Goal: Task Accomplishment & Management: Manage account settings

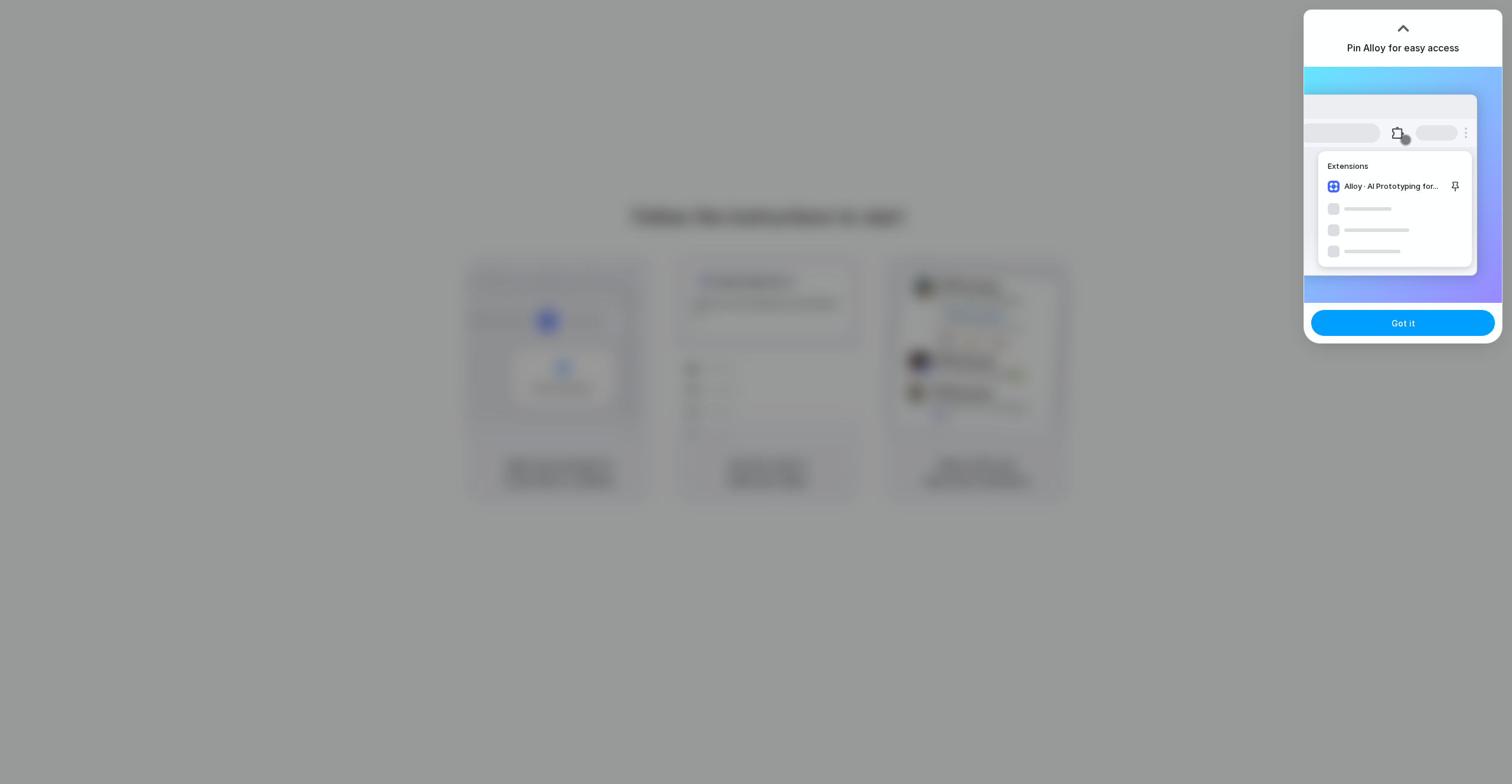
click at [1422, 325] on button "Got it" at bounding box center [1403, 323] width 184 height 26
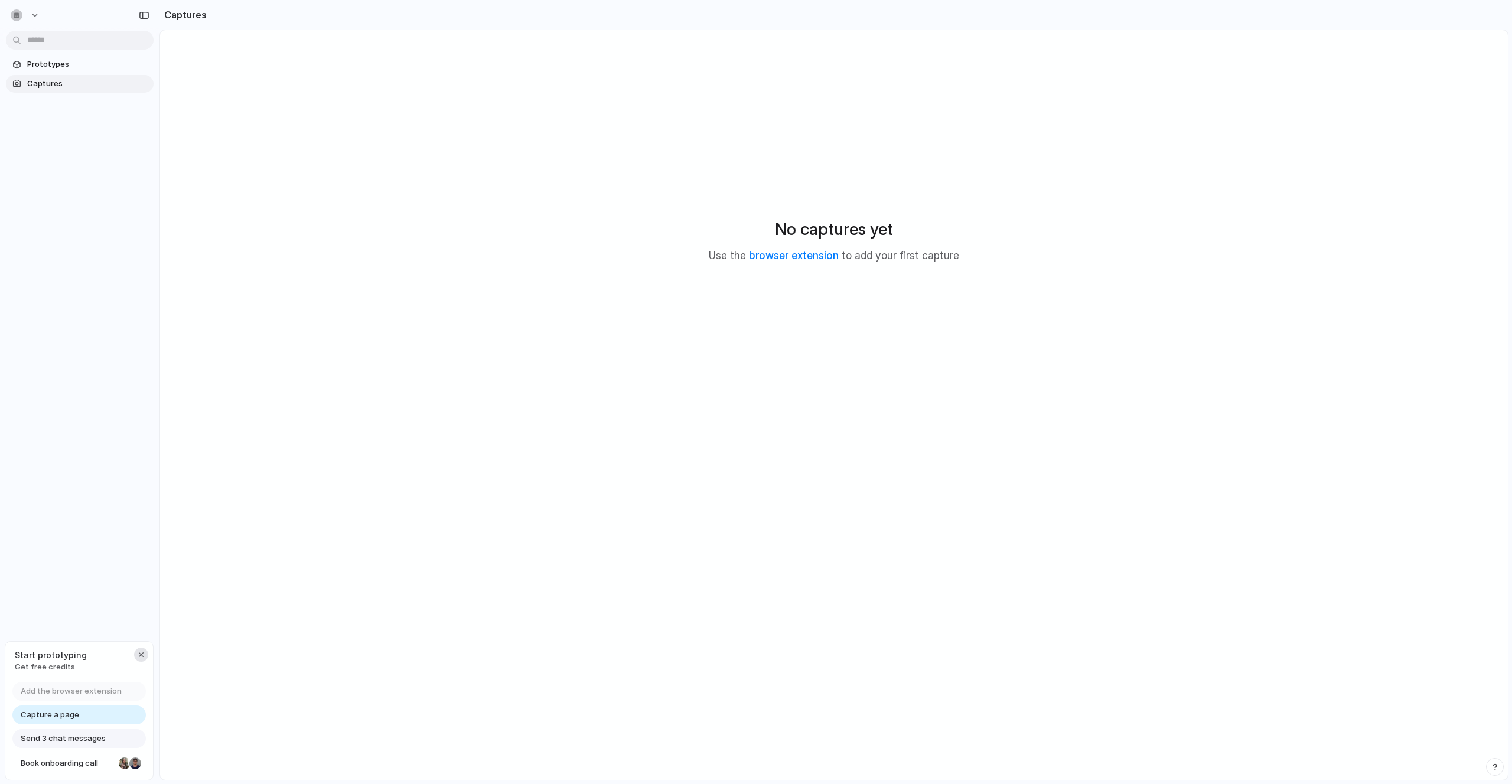
click at [142, 655] on div "button" at bounding box center [141, 655] width 10 height 10
click at [31, 18] on button "button" at bounding box center [25, 15] width 39 height 19
click at [44, 45] on span "Settings" at bounding box center [43, 42] width 32 height 12
click at [30, 3] on div at bounding box center [79, 14] width 159 height 28
click at [32, 10] on button "button" at bounding box center [25, 15] width 39 height 19
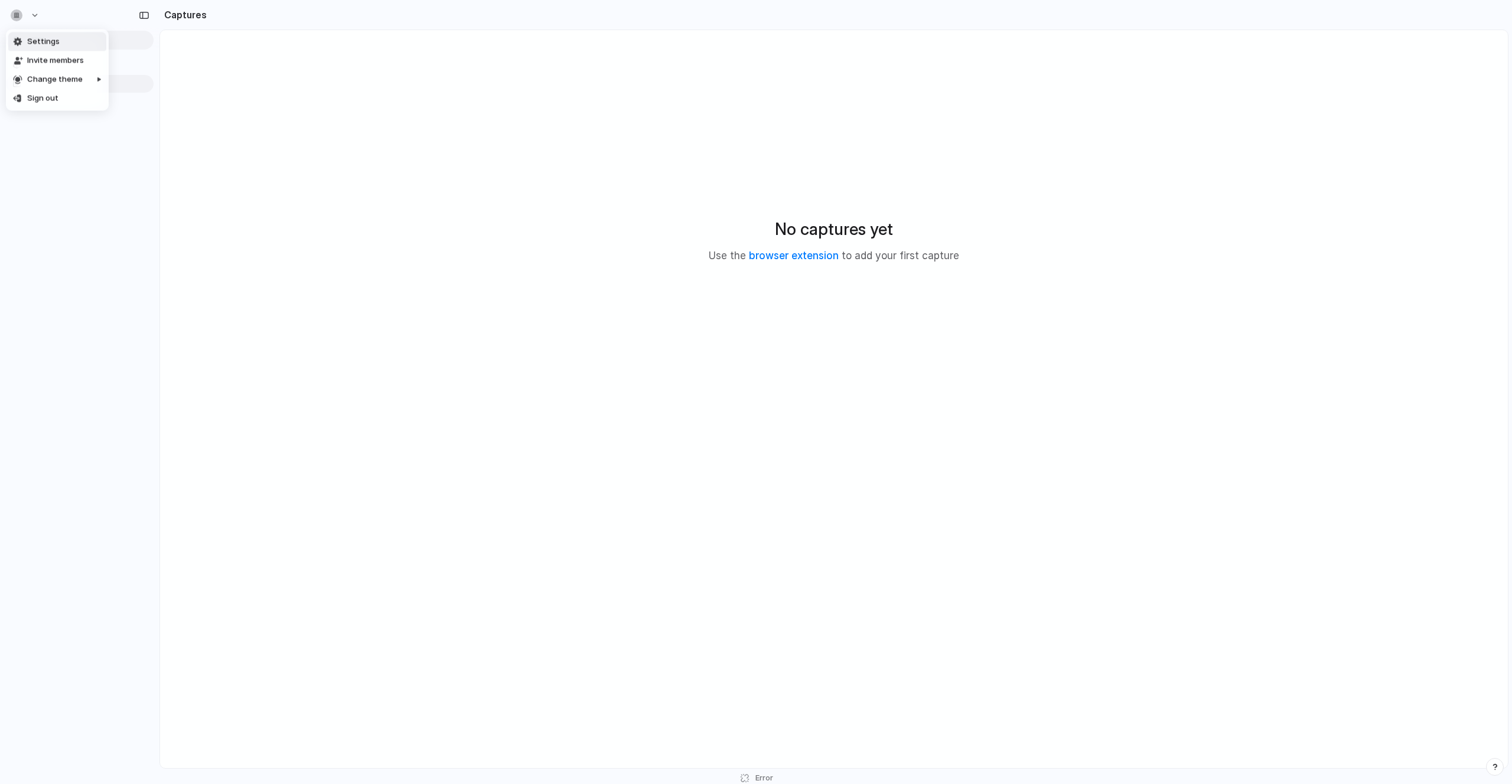
click at [63, 43] on li "Settings" at bounding box center [57, 41] width 98 height 19
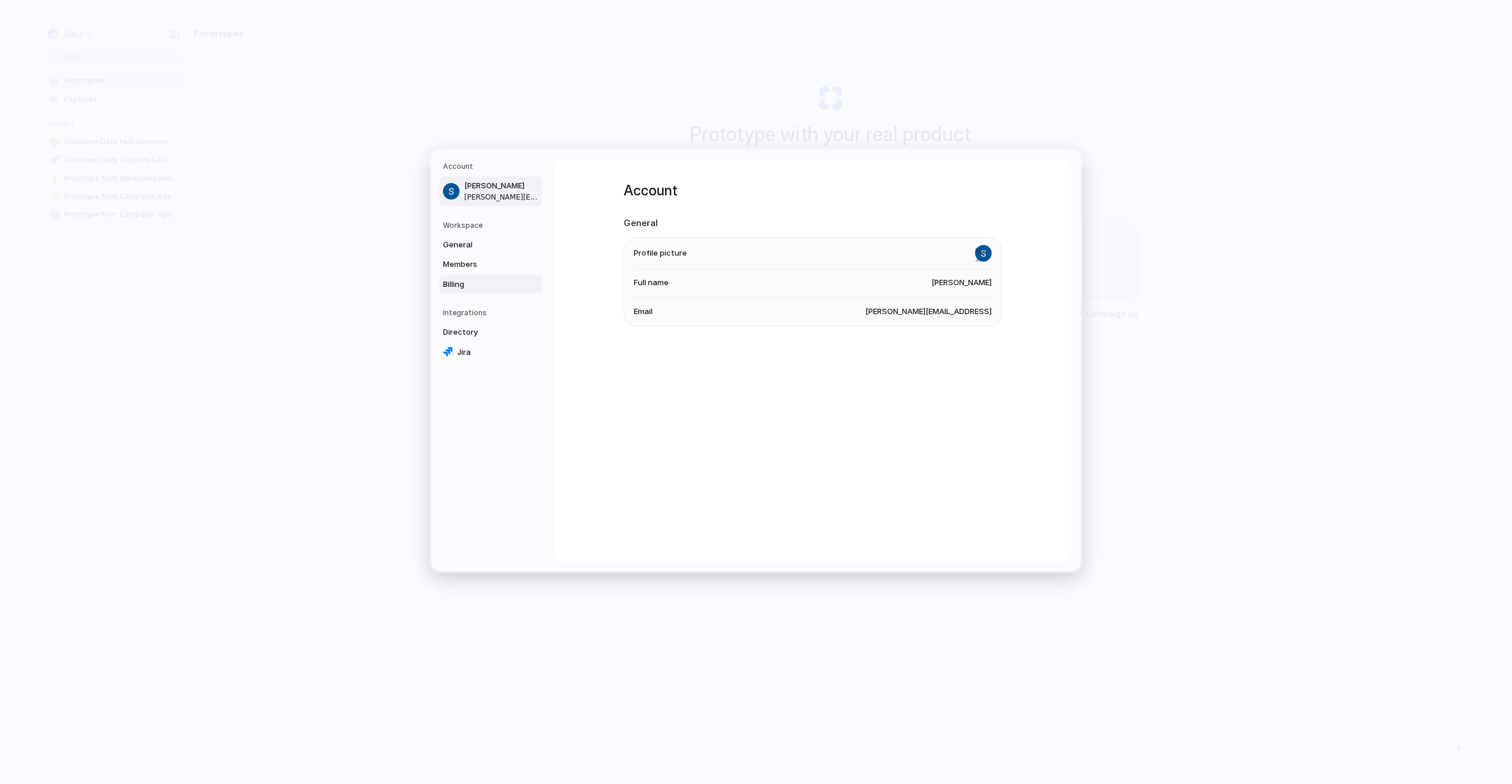
click at [487, 282] on span "Billing" at bounding box center [480, 285] width 75 height 12
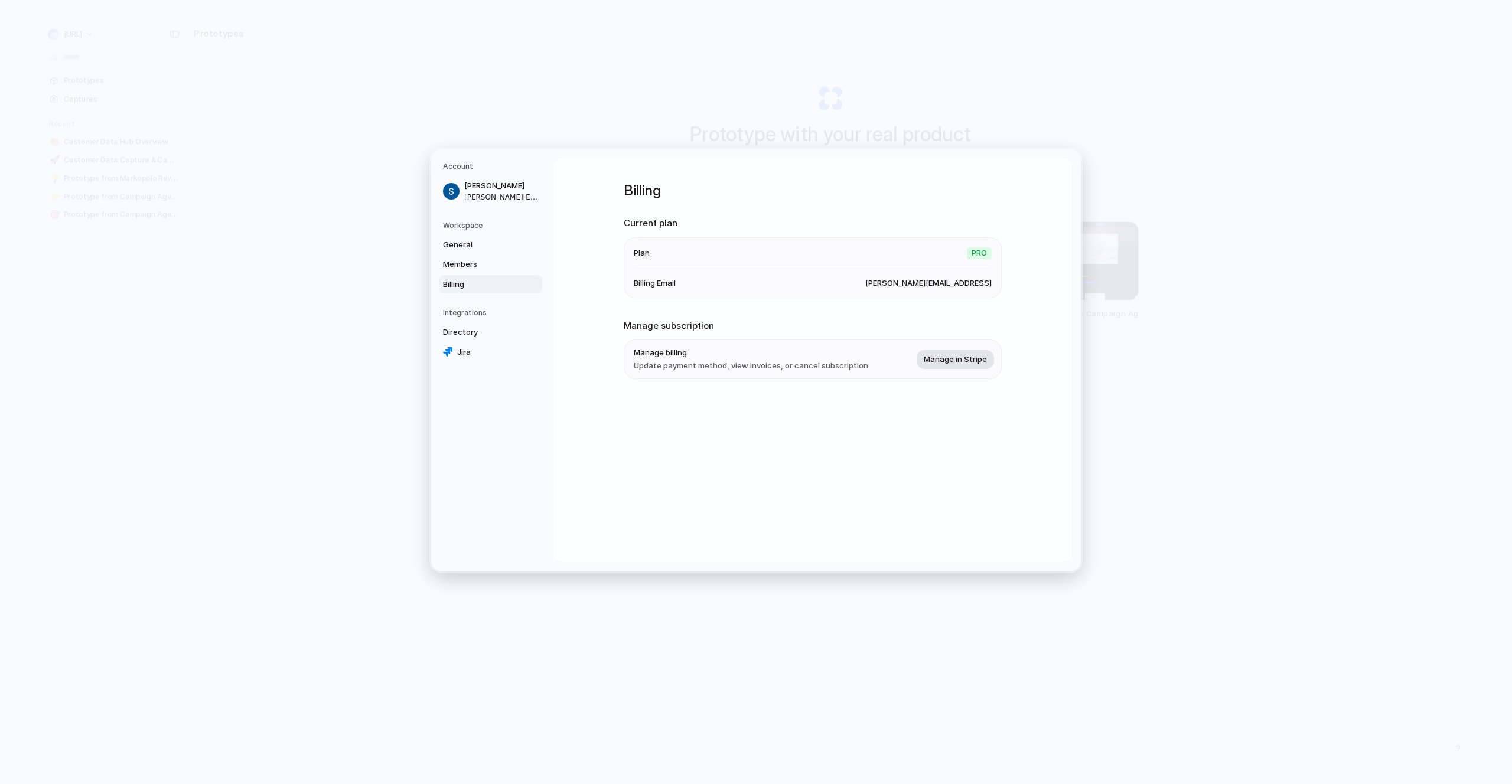
click at [960, 357] on span "Manage in Stripe" at bounding box center [955, 359] width 63 height 12
